Goal: Task Accomplishment & Management: Use online tool/utility

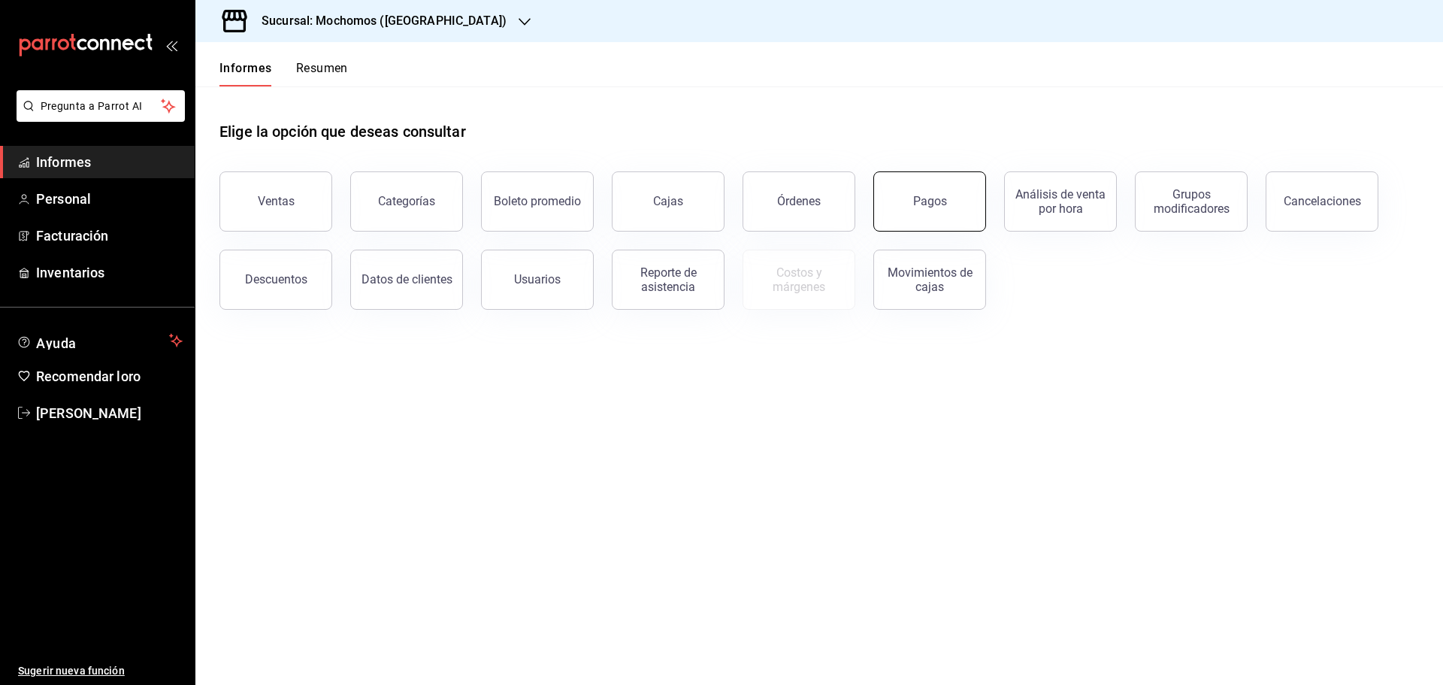
click at [975, 187] on button "Pagos" at bounding box center [930, 201] width 113 height 60
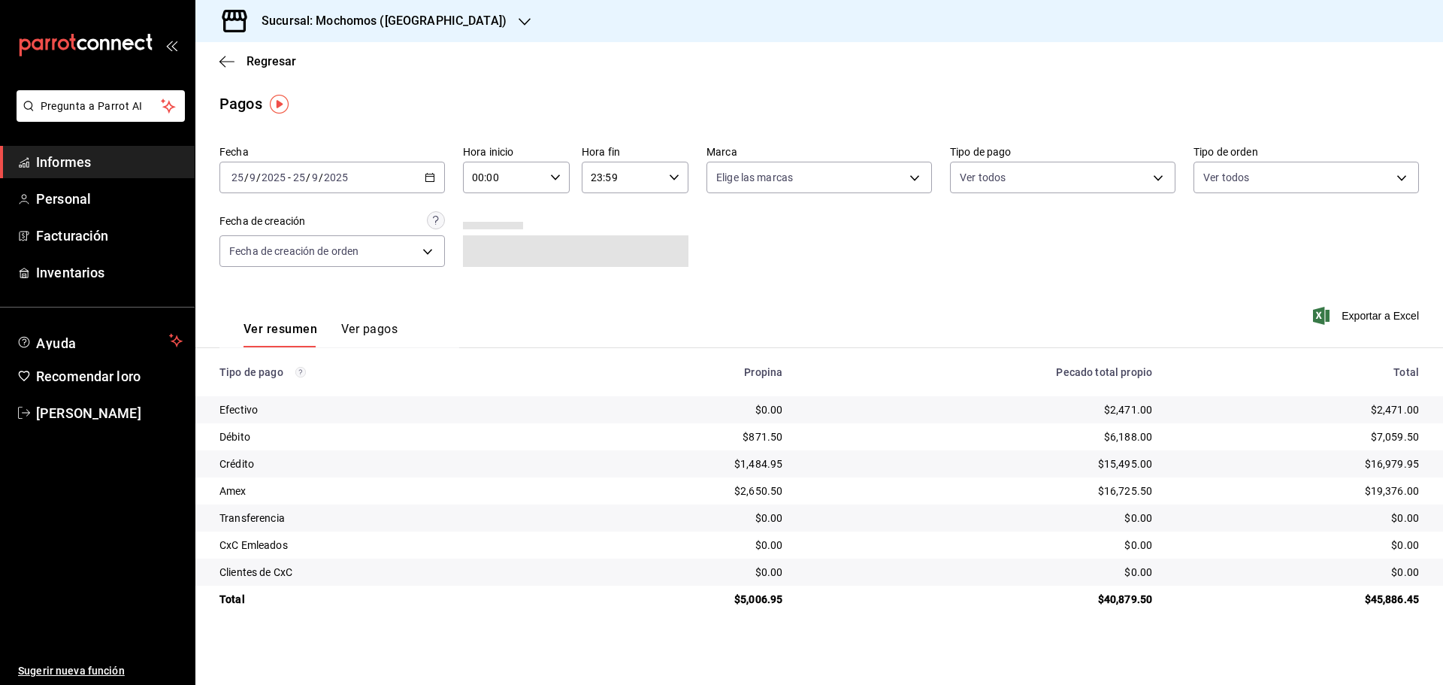
click at [483, 174] on input "00:00" at bounding box center [503, 177] width 81 height 30
click at [484, 255] on button "05" at bounding box center [489, 246] width 47 height 30
type input "05:00"
click at [1105, 253] on div at bounding box center [721, 342] width 1443 height 685
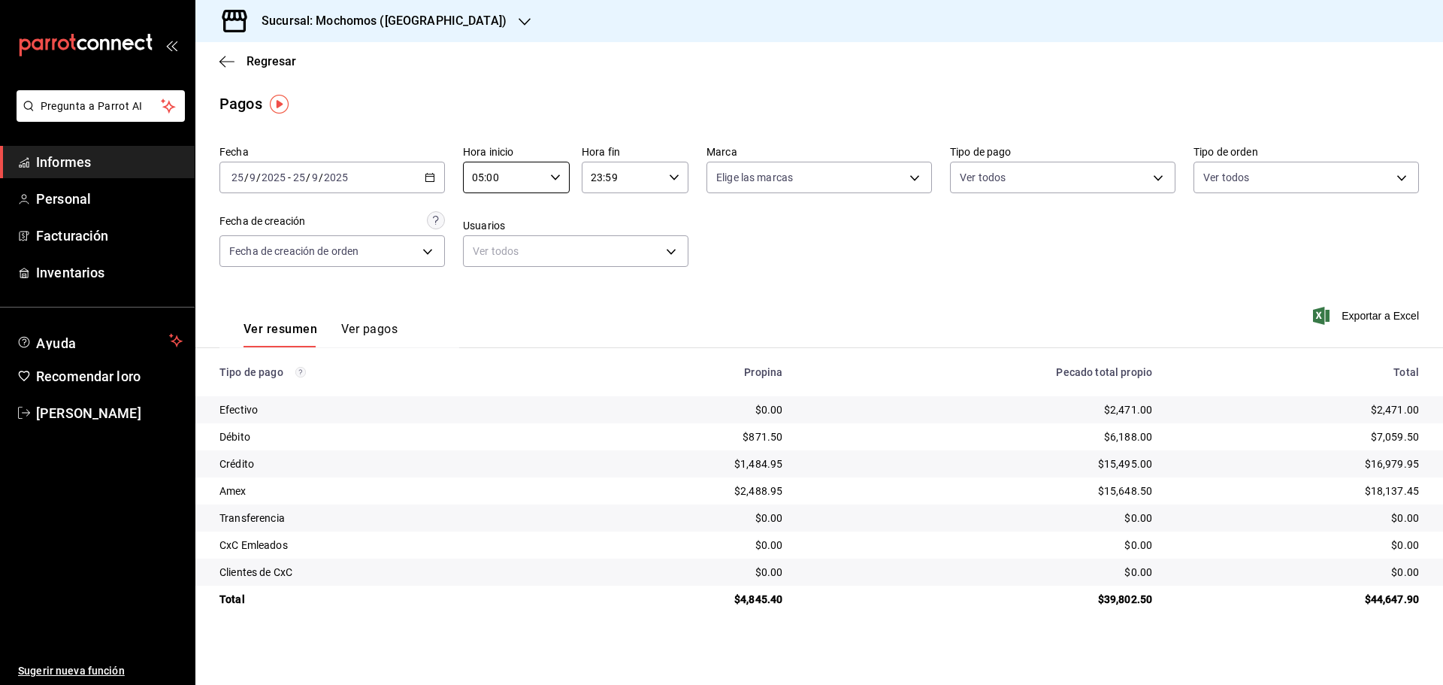
click at [1355, 306] on div "Exportar a Excel" at bounding box center [1300, 316] width 240 height 62
click at [1355, 307] on span "Exportar a Excel" at bounding box center [1367, 316] width 103 height 18
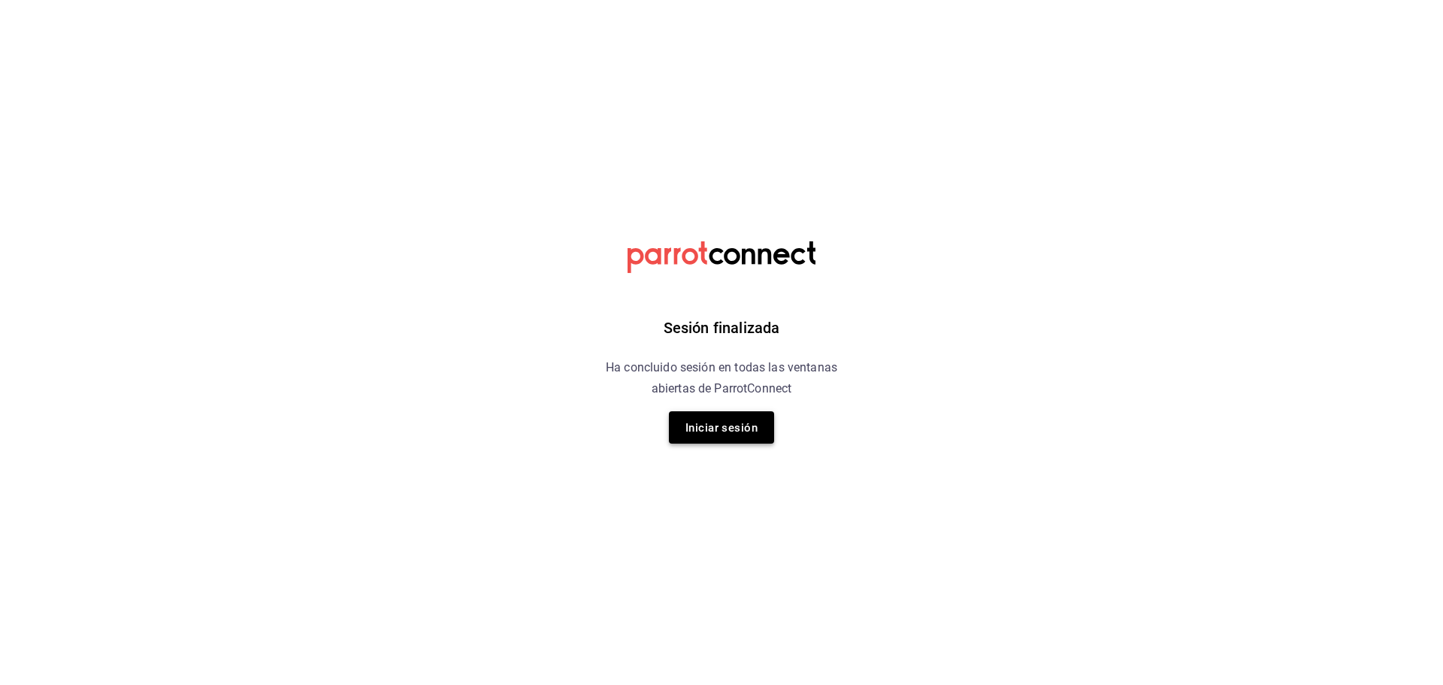
click at [708, 419] on font "Iniciar sesión" at bounding box center [722, 427] width 72 height 20
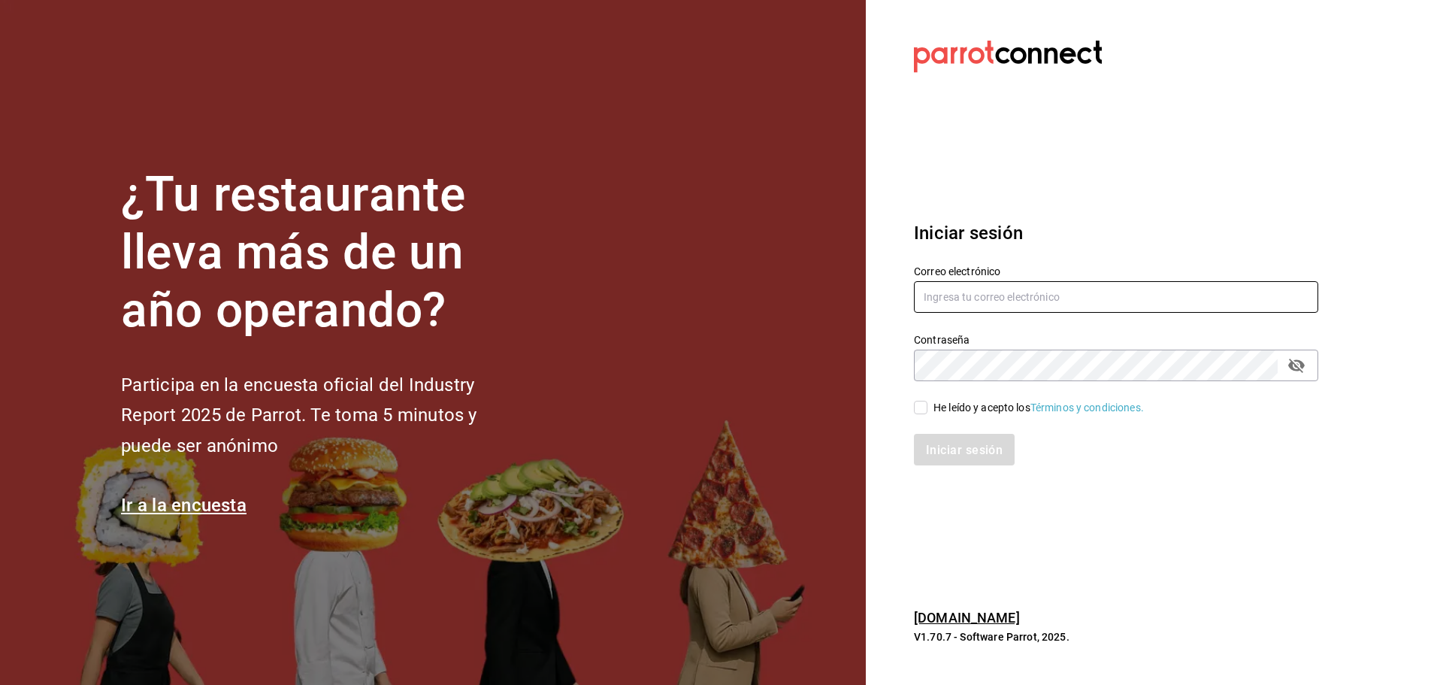
type input "[PERSON_NAME][EMAIL_ADDRESS][PERSON_NAME][DOMAIN_NAME]"
click at [928, 407] on span "He leído y acepto los Términos y condiciones." at bounding box center [1036, 408] width 217 height 16
click at [928, 407] on input "He leído y acepto los Términos y condiciones." at bounding box center [921, 408] width 14 height 14
checkbox input "true"
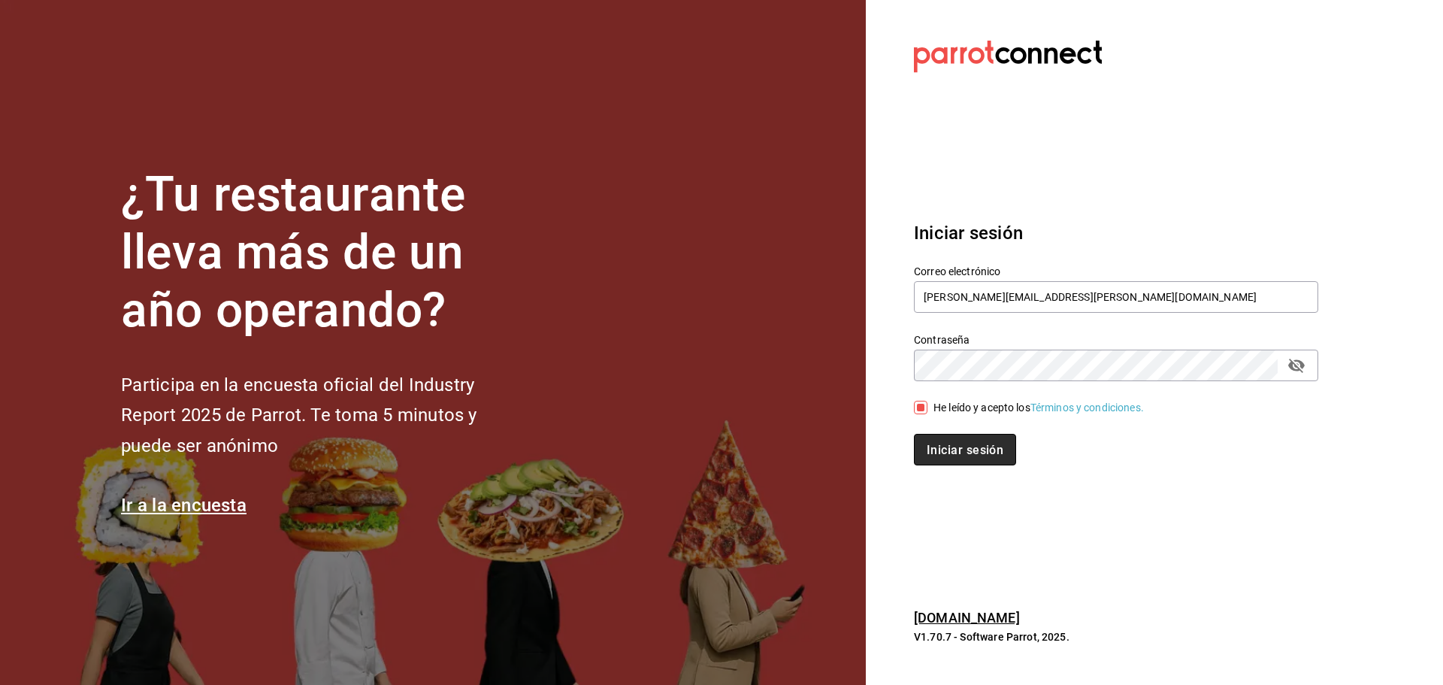
click at [965, 453] on font "Iniciar sesión" at bounding box center [965, 449] width 77 height 14
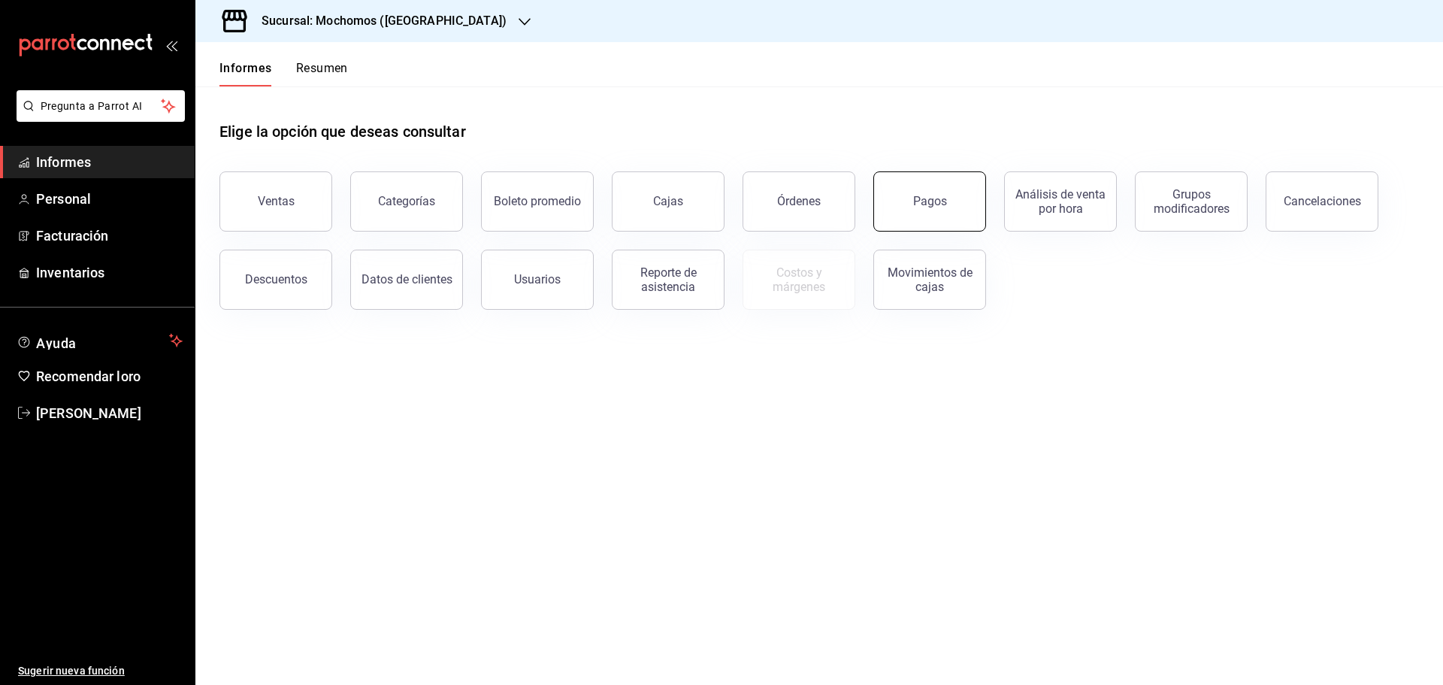
click at [924, 200] on font "Pagos" at bounding box center [930, 201] width 34 height 14
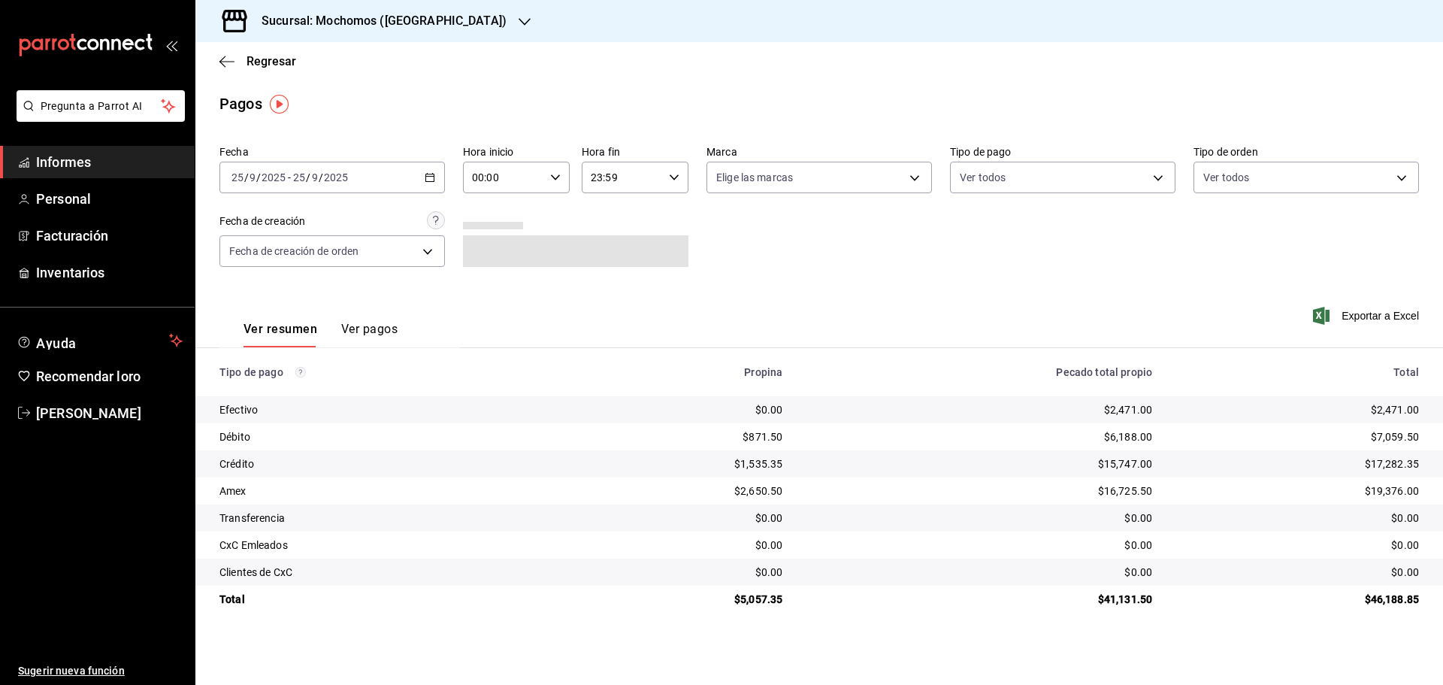
click at [558, 178] on icon "button" at bounding box center [555, 177] width 11 height 11
click at [489, 214] on button "06" at bounding box center [489, 207] width 47 height 30
type input "06:00"
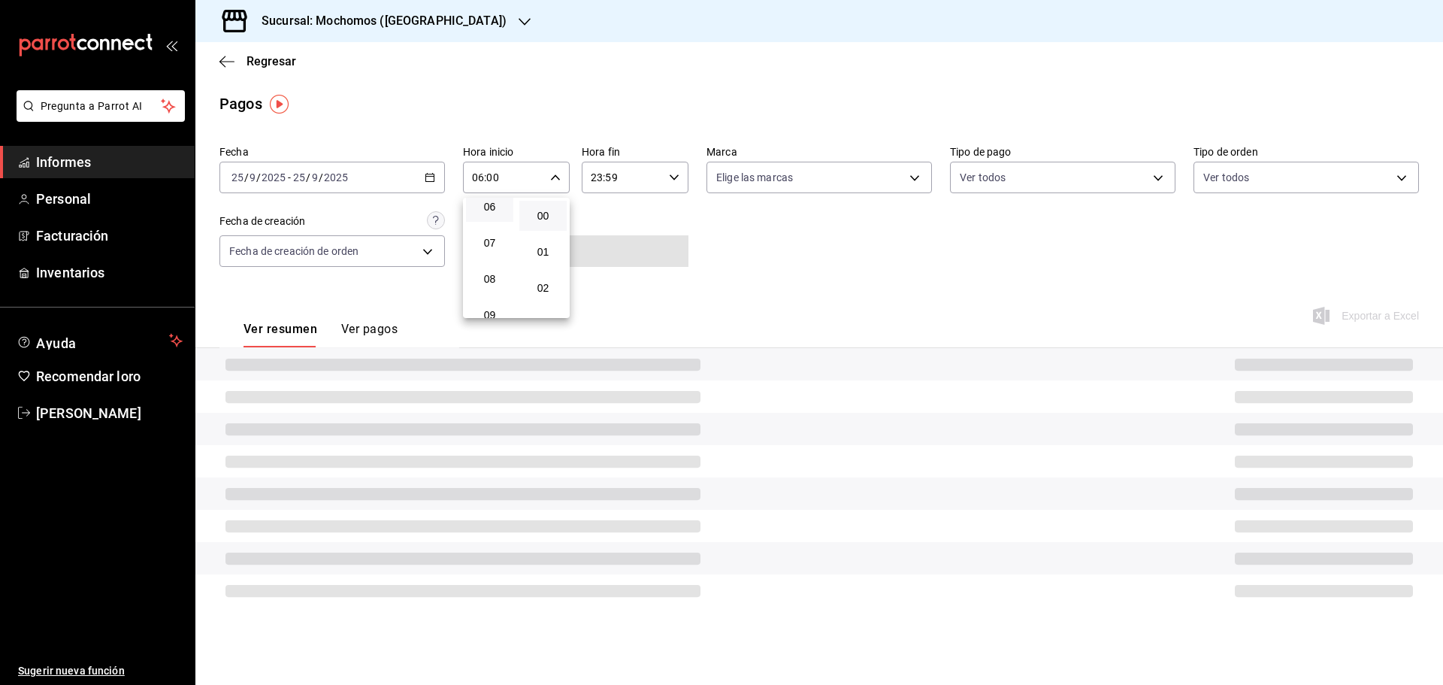
click at [489, 214] on button "06" at bounding box center [489, 207] width 47 height 30
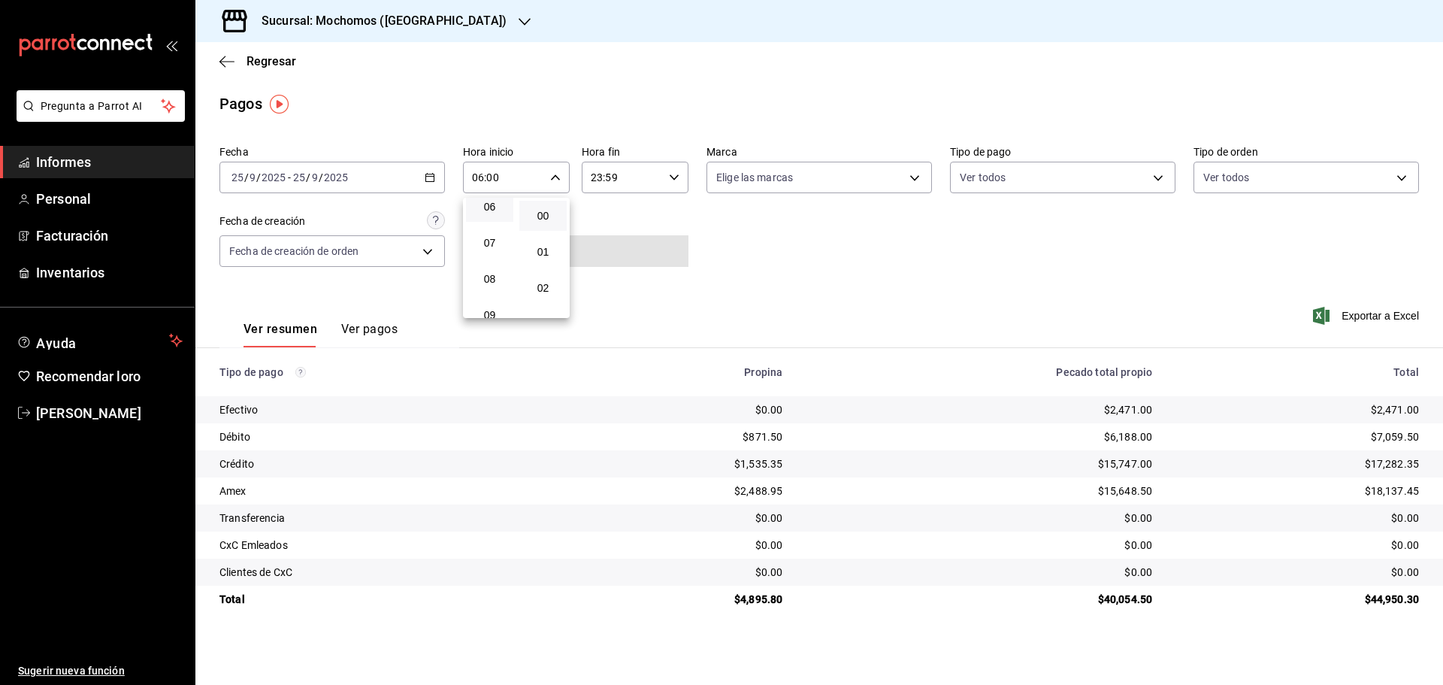
click at [1387, 323] on div at bounding box center [721, 342] width 1443 height 685
click at [1387, 317] on font "Exportar a Excel" at bounding box center [1380, 316] width 77 height 12
click at [258, 57] on font "Regresar" at bounding box center [272, 61] width 50 height 14
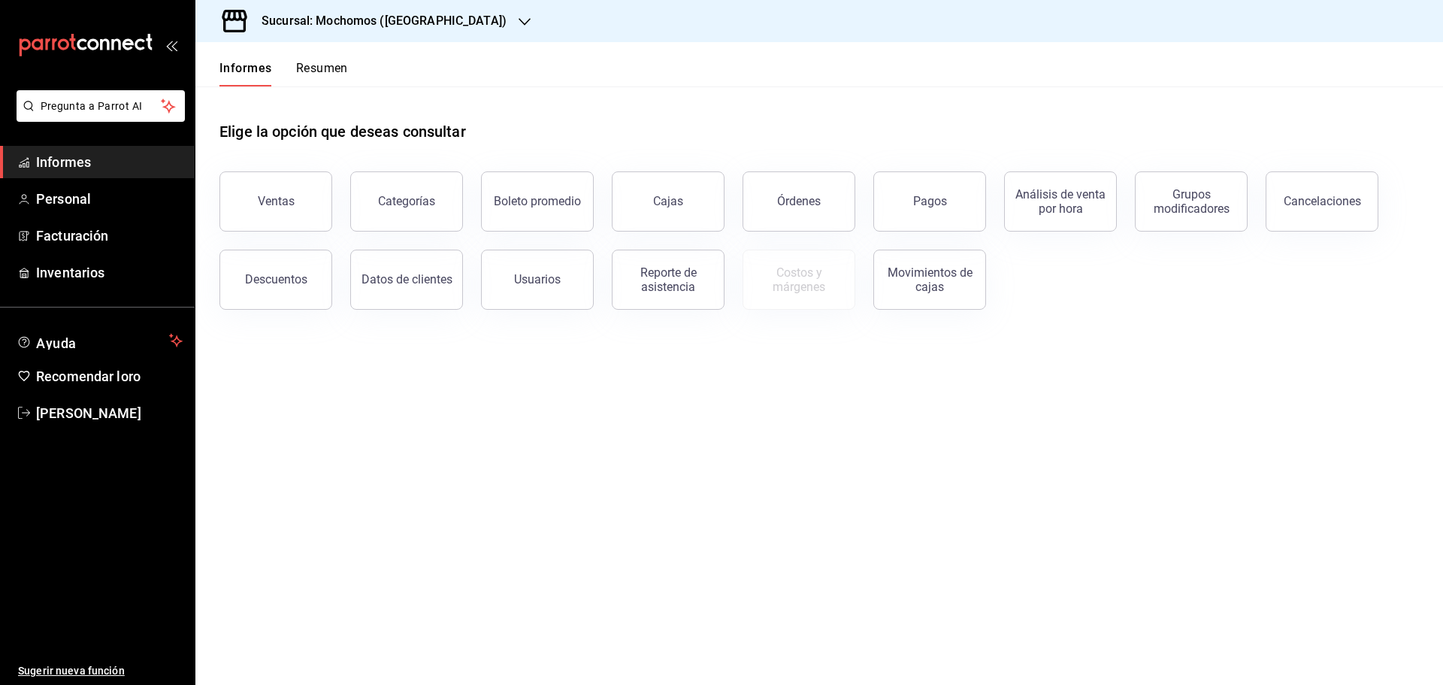
click at [320, 66] on font "Resumen" at bounding box center [322, 68] width 52 height 14
